Goal: Task Accomplishment & Management: Manage account settings

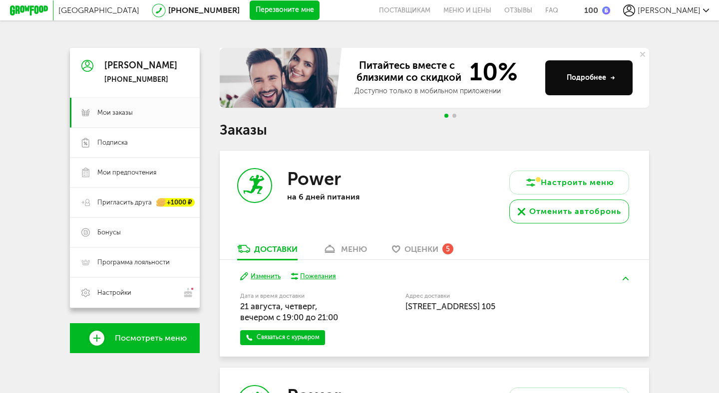
click at [544, 219] on button "Отменить автобронь" at bounding box center [569, 212] width 120 height 24
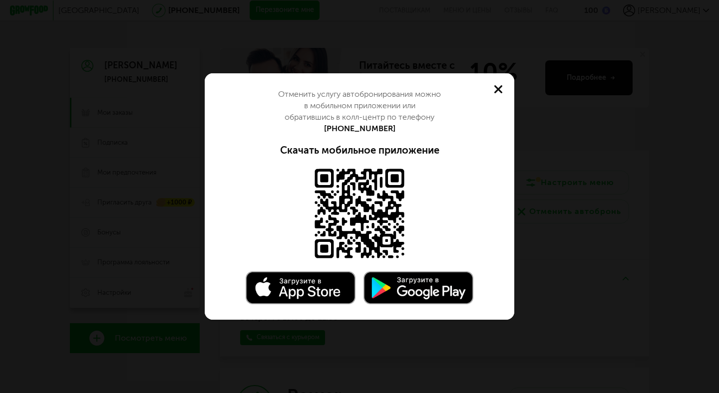
click at [497, 85] on icon at bounding box center [498, 89] width 8 height 8
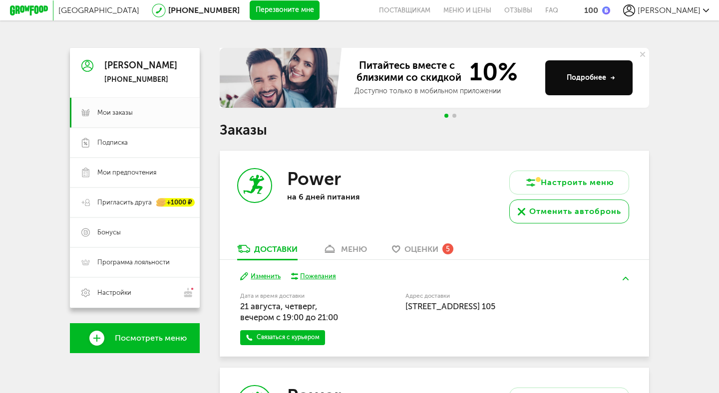
click at [593, 207] on div "Отменить автобронь" at bounding box center [575, 212] width 92 height 12
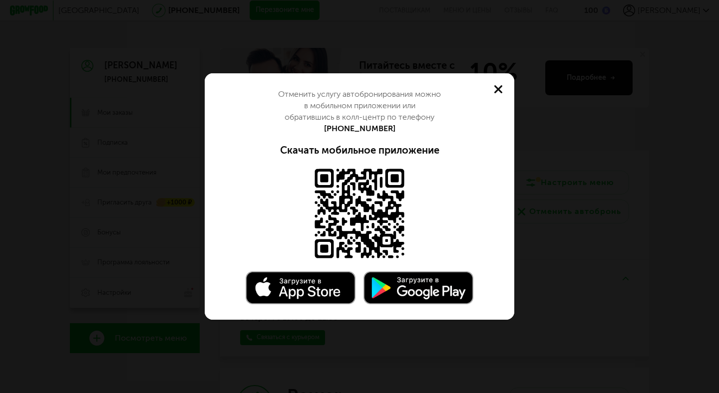
click at [496, 84] on button at bounding box center [498, 89] width 32 height 32
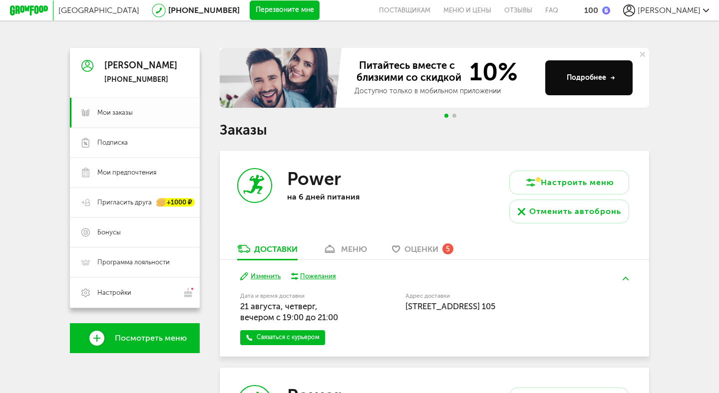
click at [124, 114] on span "Мои заказы" at bounding box center [114, 112] width 35 height 9
click at [117, 139] on span "Подписка" at bounding box center [112, 142] width 30 height 9
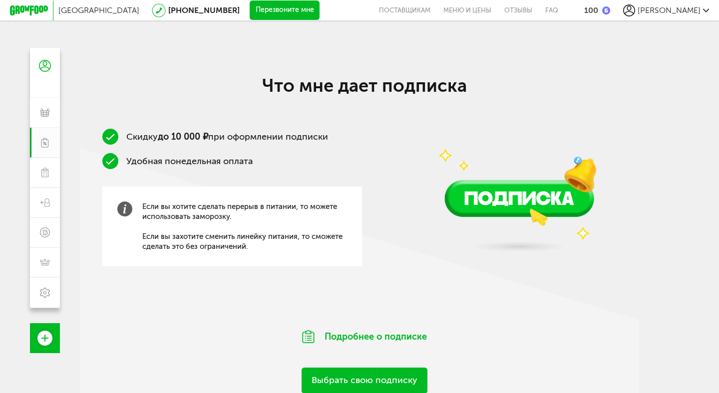
click at [36, 11] on icon at bounding box center [29, 10] width 38 height 10
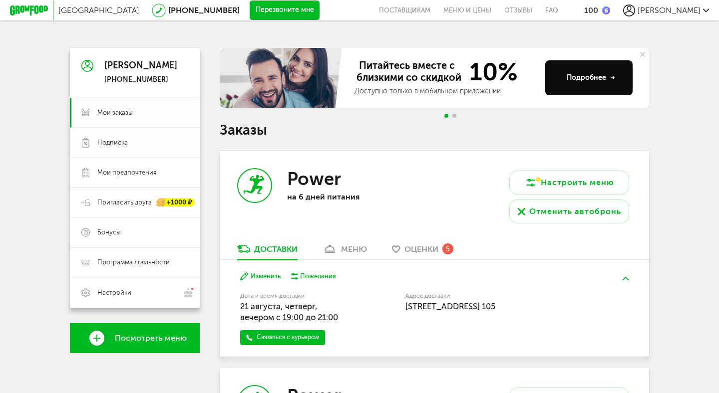
click at [122, 141] on span "Подписка" at bounding box center [112, 142] width 30 height 9
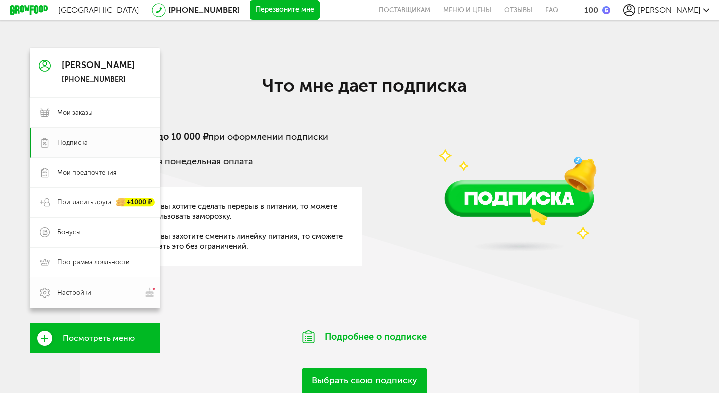
click at [88, 289] on span "Настройки" at bounding box center [74, 293] width 34 height 9
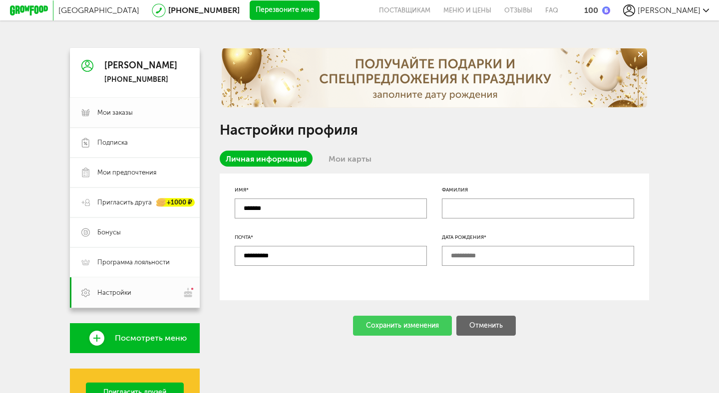
click at [113, 114] on span "Мои заказы" at bounding box center [114, 112] width 35 height 9
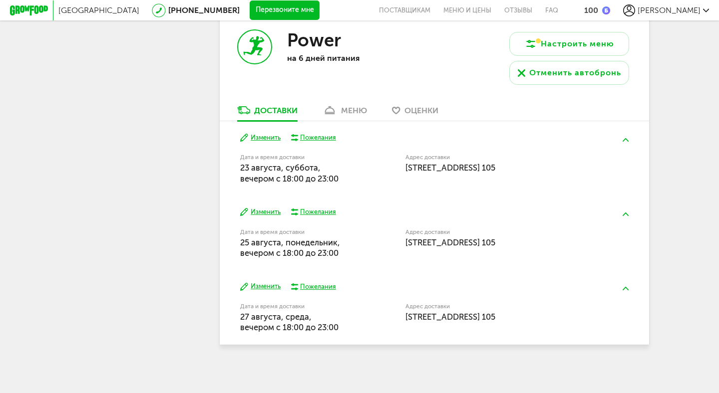
scroll to position [358, 0]
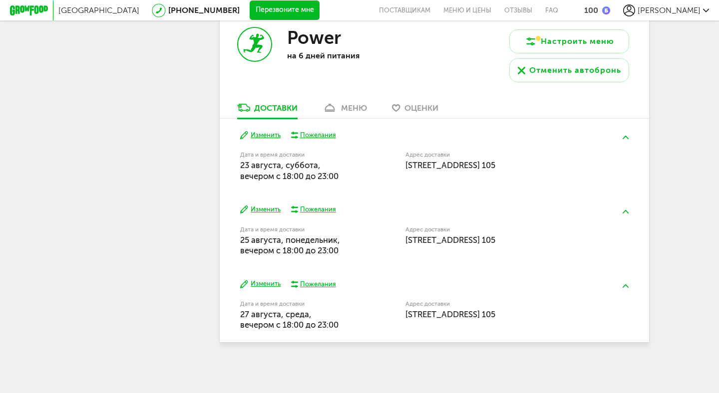
click at [261, 135] on button "Изменить" at bounding box center [260, 135] width 40 height 9
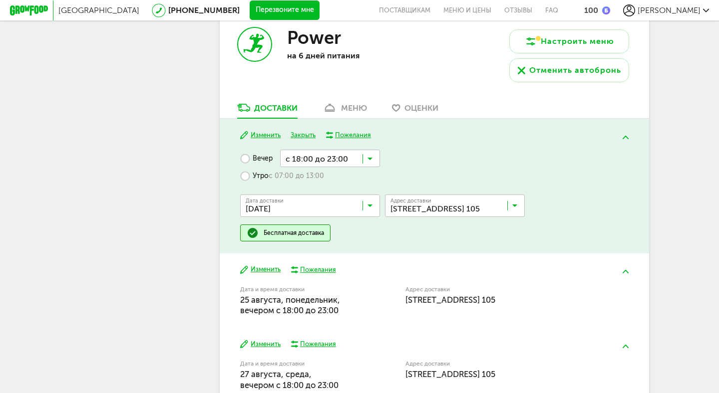
click at [371, 159] on icon at bounding box center [369, 161] width 5 height 10
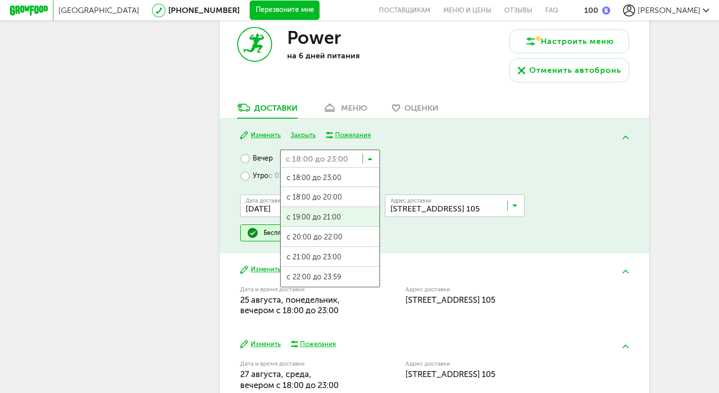
click at [338, 214] on span "с 19:00 до 21:00" at bounding box center [330, 217] width 99 height 21
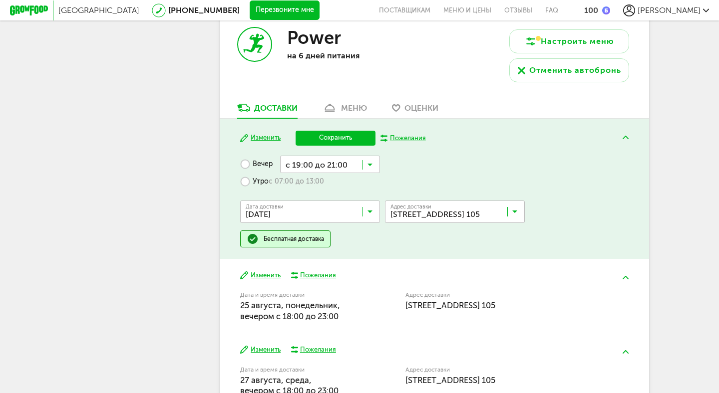
click at [342, 134] on button "Сохранить" at bounding box center [336, 138] width 80 height 15
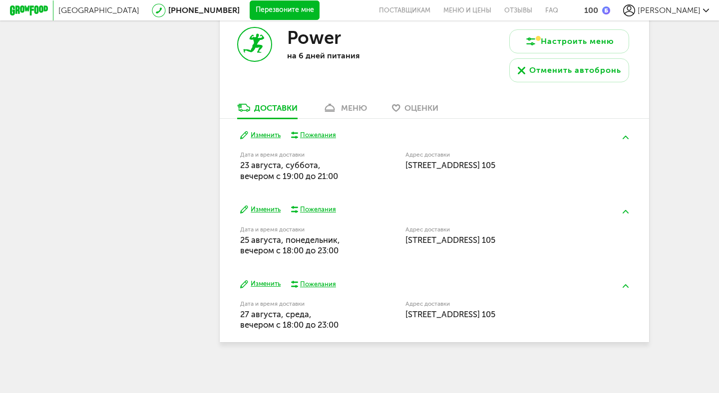
click at [265, 211] on button "Изменить" at bounding box center [260, 209] width 40 height 9
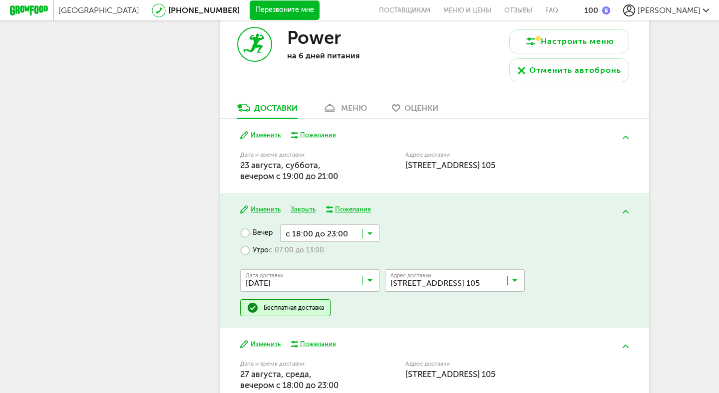
click at [374, 233] on input "Search for option" at bounding box center [330, 233] width 100 height 17
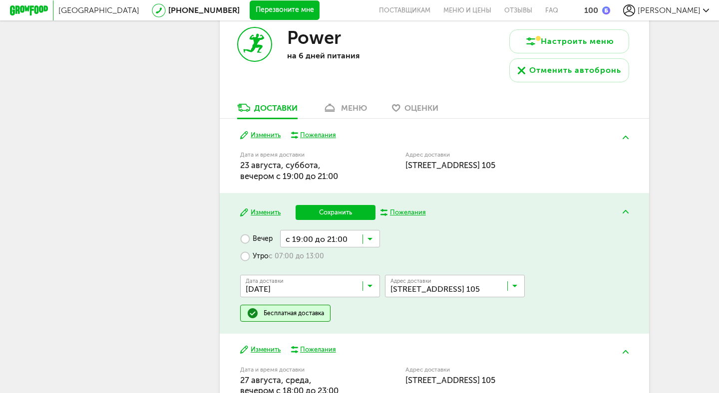
click at [330, 291] on span "с 19:00 до 21:00" at bounding box center [330, 298] width 99 height 21
click at [348, 207] on button "Сохранить" at bounding box center [336, 212] width 80 height 15
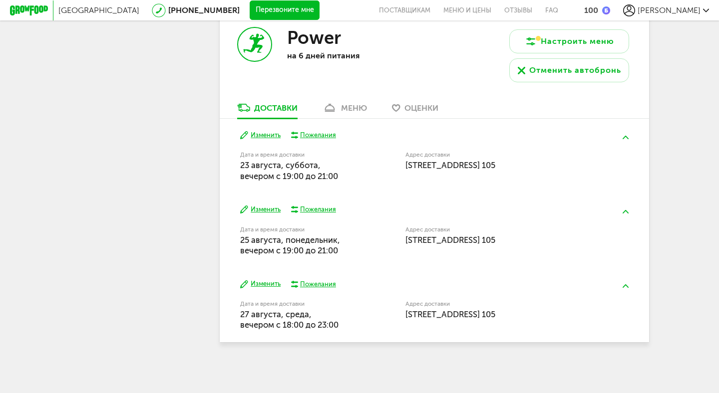
click at [265, 285] on button "Изменить" at bounding box center [260, 284] width 40 height 9
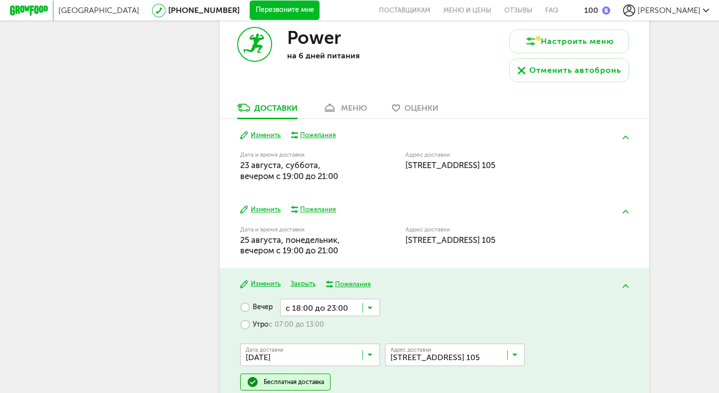
scroll to position [418, 0]
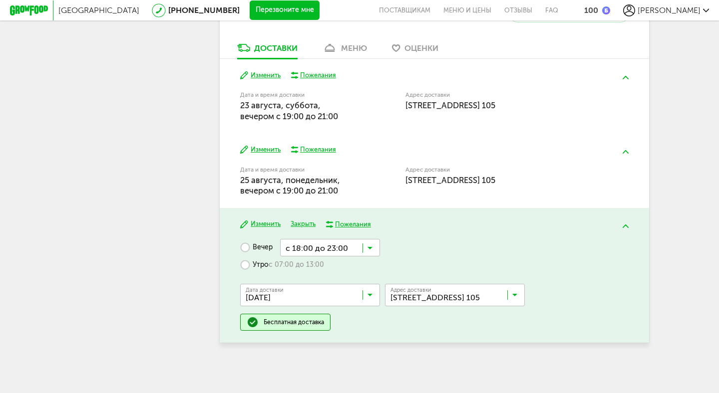
click at [374, 248] on input "Search for option" at bounding box center [330, 247] width 100 height 17
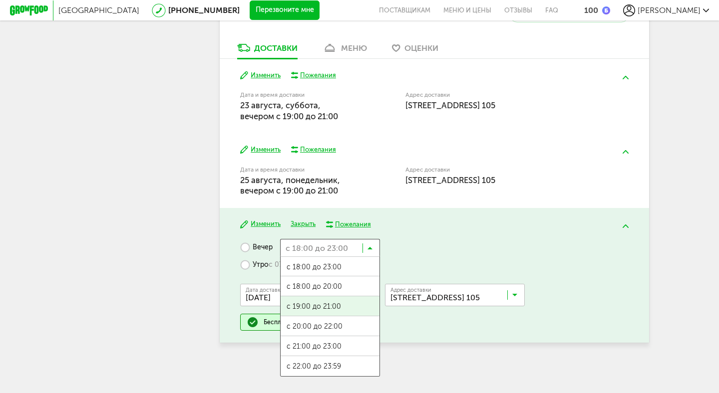
click at [316, 308] on span "с 19:00 до 21:00" at bounding box center [330, 307] width 99 height 21
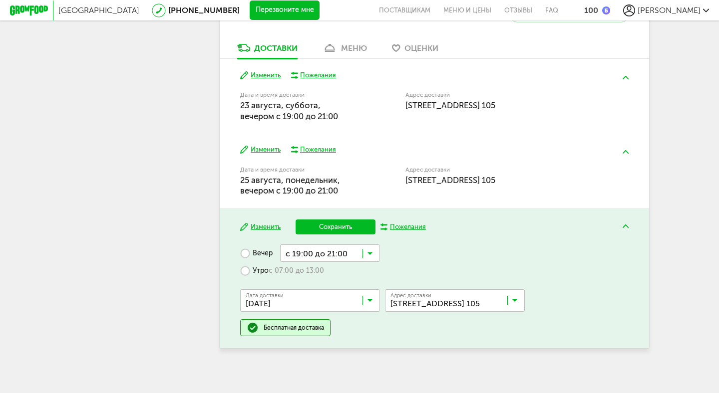
click at [347, 228] on button "Сохранить" at bounding box center [336, 227] width 80 height 15
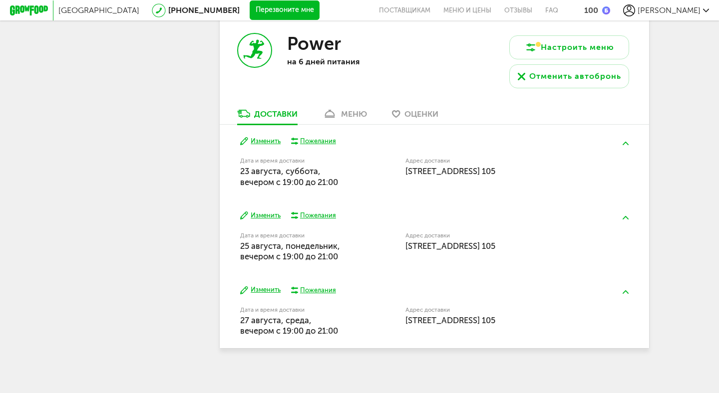
scroll to position [358, 0]
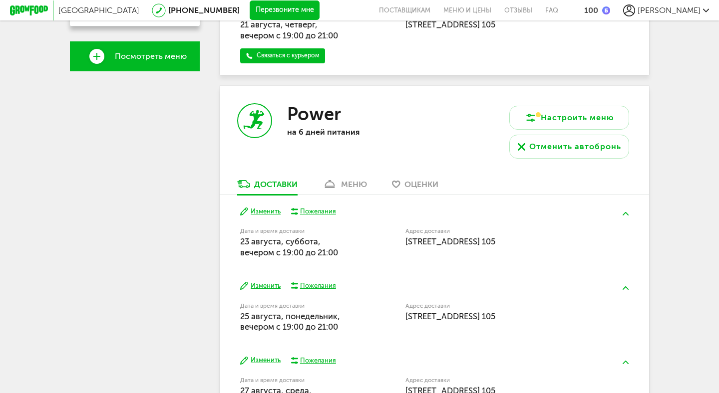
scroll to position [283, 0]
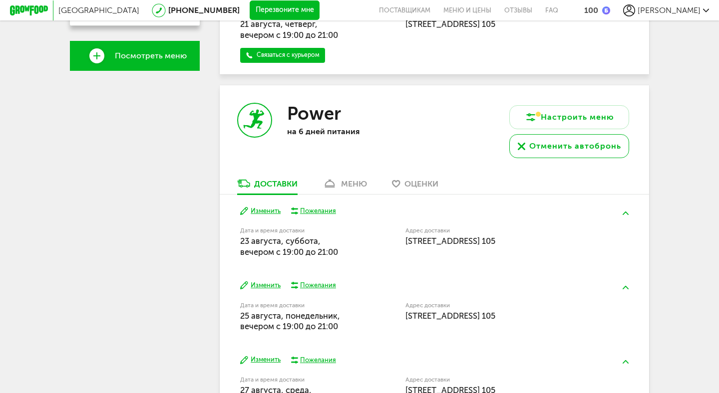
click at [587, 150] on div "Отменить автобронь" at bounding box center [575, 146] width 92 height 12
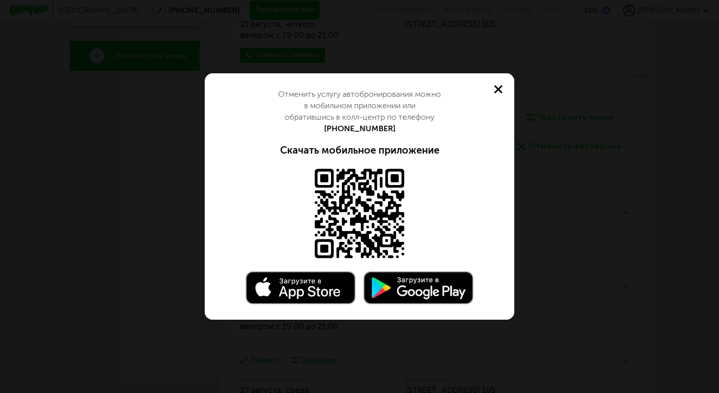
click at [501, 87] on icon at bounding box center [498, 89] width 8 height 8
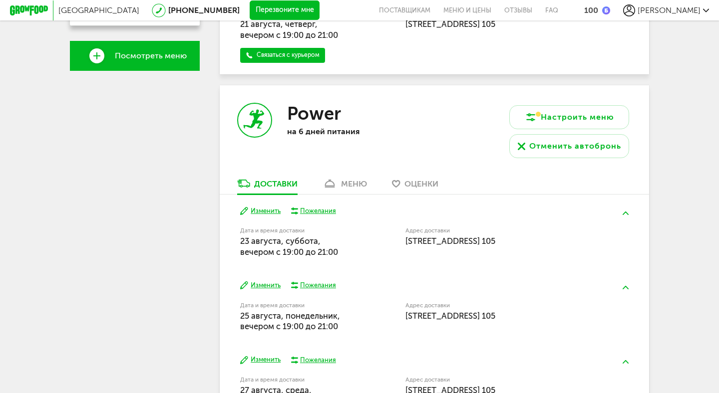
scroll to position [358, 0]
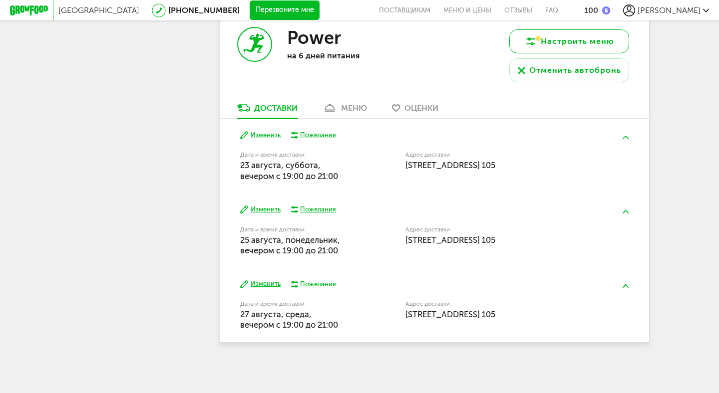
click at [601, 39] on button "Настроить меню" at bounding box center [569, 41] width 120 height 24
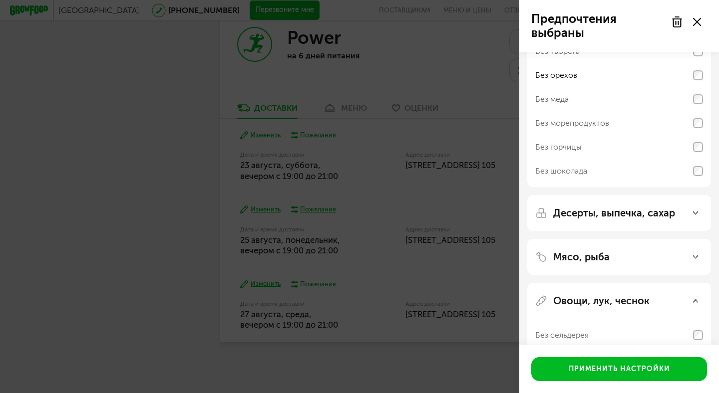
scroll to position [68, 0]
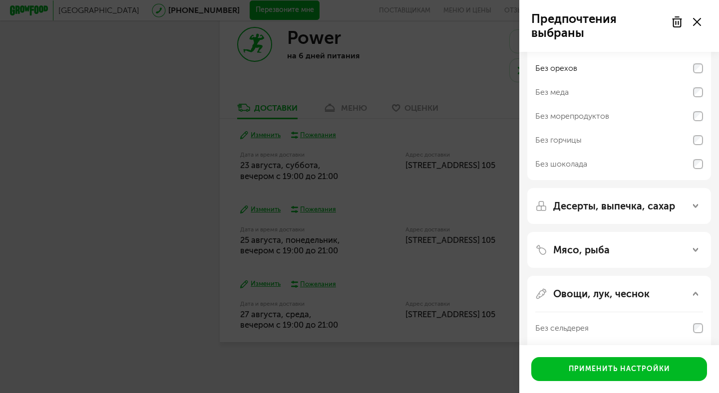
click at [594, 209] on p "Десерты, выпечка, сахар" at bounding box center [614, 206] width 122 height 12
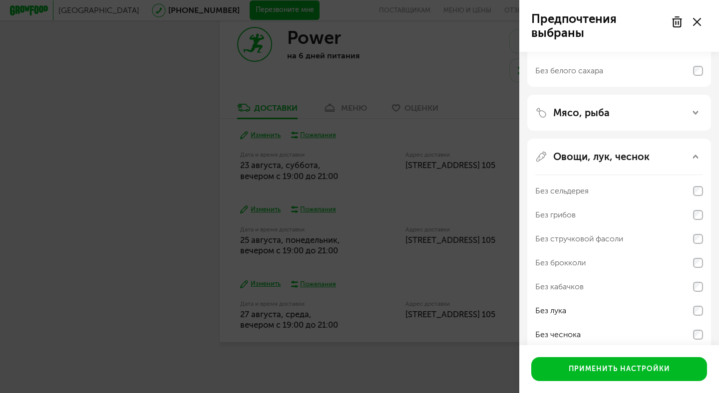
scroll to position [308, 0]
click at [620, 104] on div "Мясо, рыба" at bounding box center [619, 115] width 184 height 36
click at [599, 115] on p "Мясо, рыба" at bounding box center [581, 115] width 56 height 12
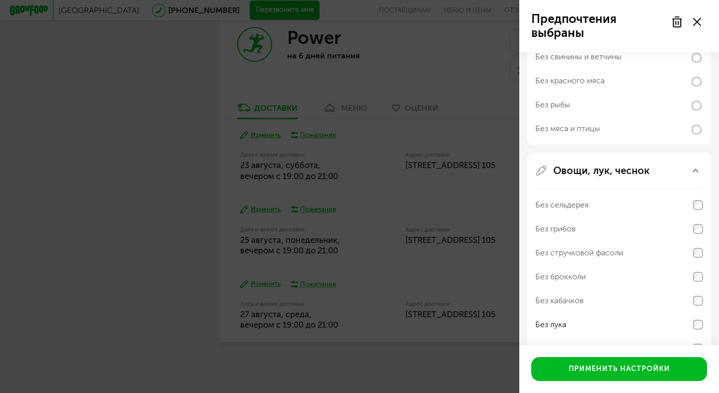
scroll to position [497, 0]
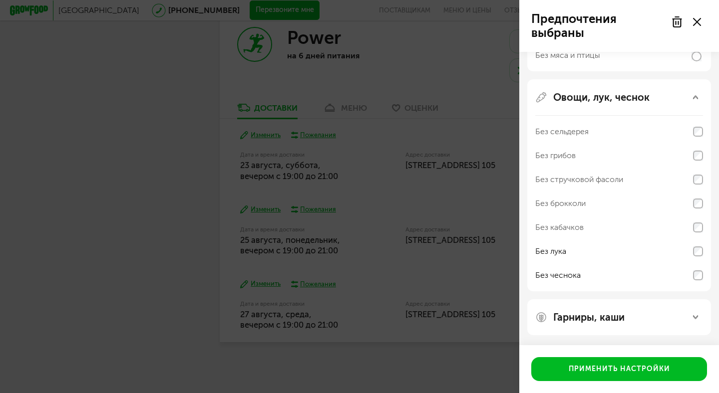
click at [598, 319] on p "Гарниры, каши" at bounding box center [588, 318] width 71 height 12
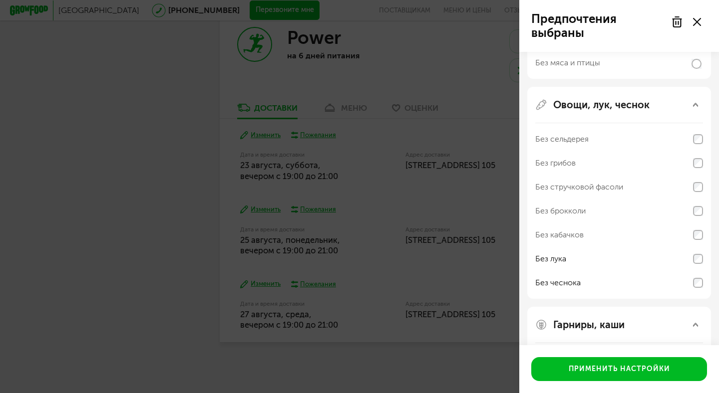
scroll to position [491, 0]
click at [184, 247] on div "Предпочтения выбраны Аллергены Без творога Без орехов Без меда Без морепродукто…" at bounding box center [359, 196] width 719 height 393
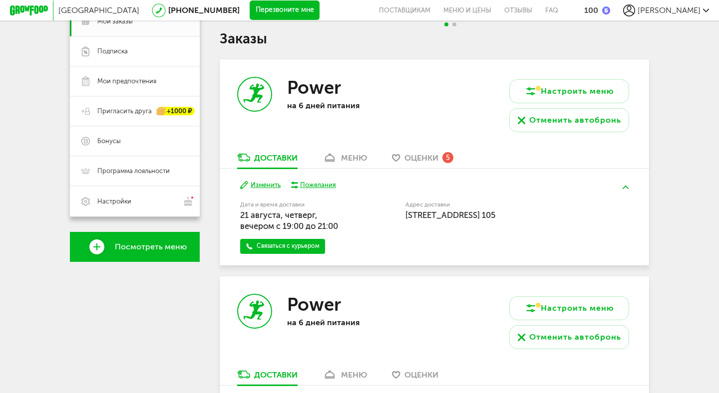
scroll to position [0, 0]
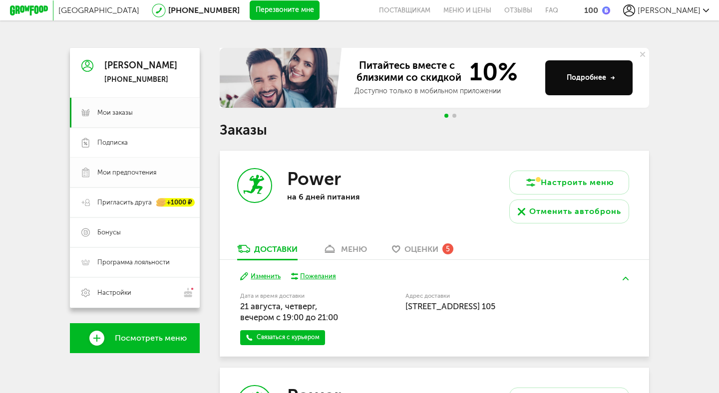
click at [113, 177] on span "Мои предпочтения" at bounding box center [126, 172] width 59 height 9
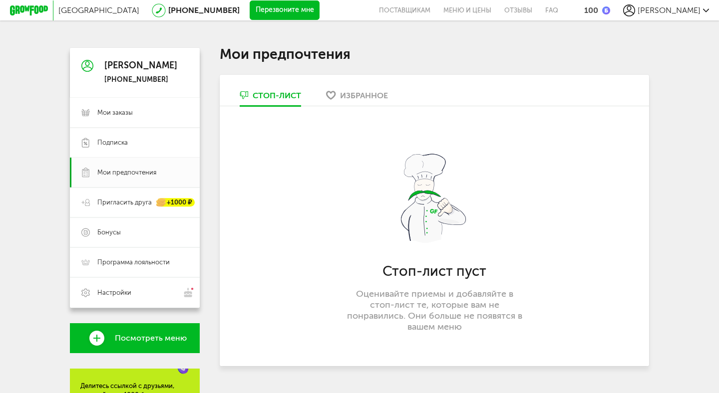
click at [358, 96] on div "Избранное" at bounding box center [364, 95] width 48 height 9
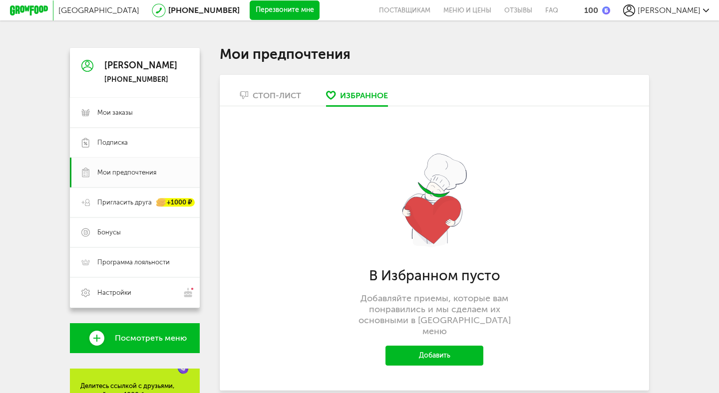
click at [263, 100] on link "Стоп-лист" at bounding box center [270, 98] width 71 height 16
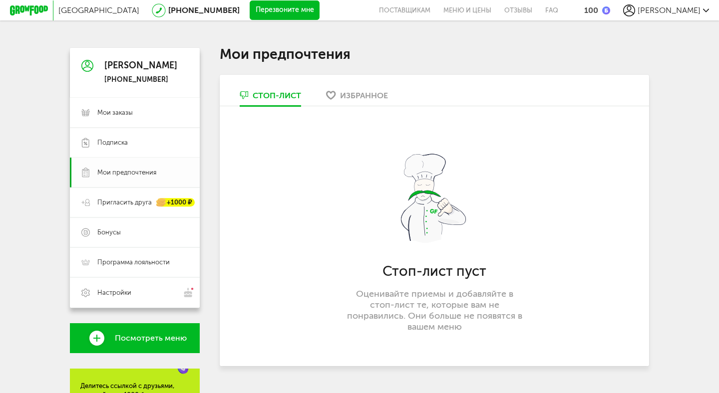
click at [111, 169] on span "Мои предпочтения" at bounding box center [126, 172] width 59 height 9
click at [117, 122] on link "Мои заказы" at bounding box center [135, 113] width 130 height 30
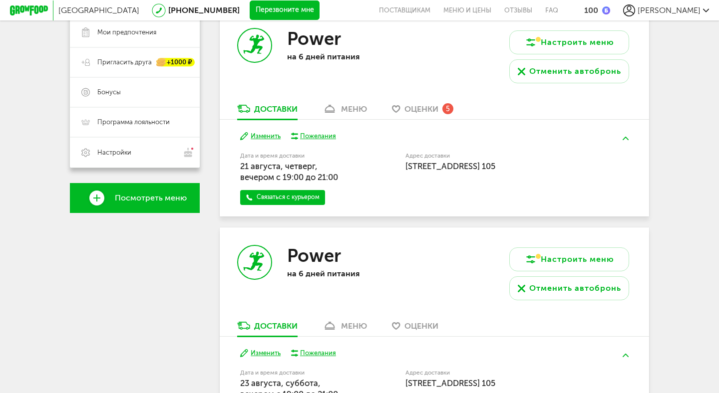
scroll to position [141, 0]
click at [426, 104] on span "Оценки" at bounding box center [421, 108] width 34 height 9
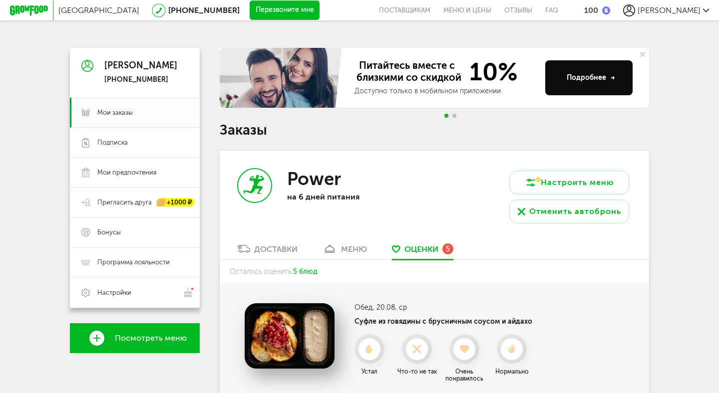
click at [681, 8] on span "[PERSON_NAME]" at bounding box center [668, 9] width 63 height 9
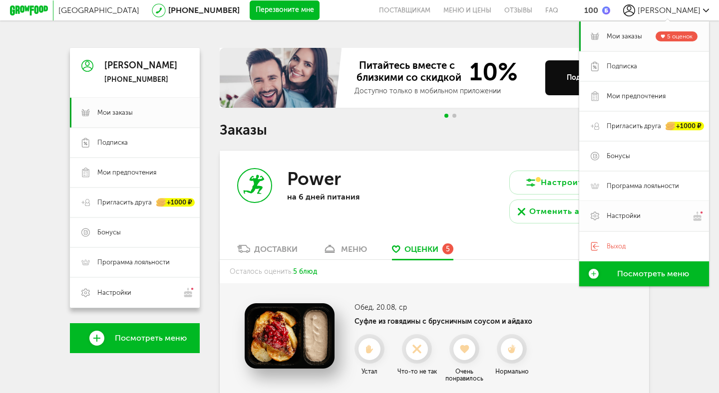
click at [620, 220] on span "Настройки" at bounding box center [624, 216] width 34 height 9
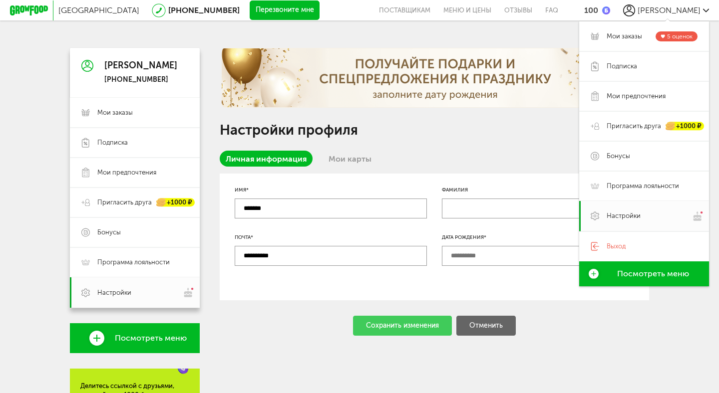
click at [259, 345] on div "**********" at bounding box center [434, 294] width 429 height 492
